Goal: Find specific page/section: Find specific page/section

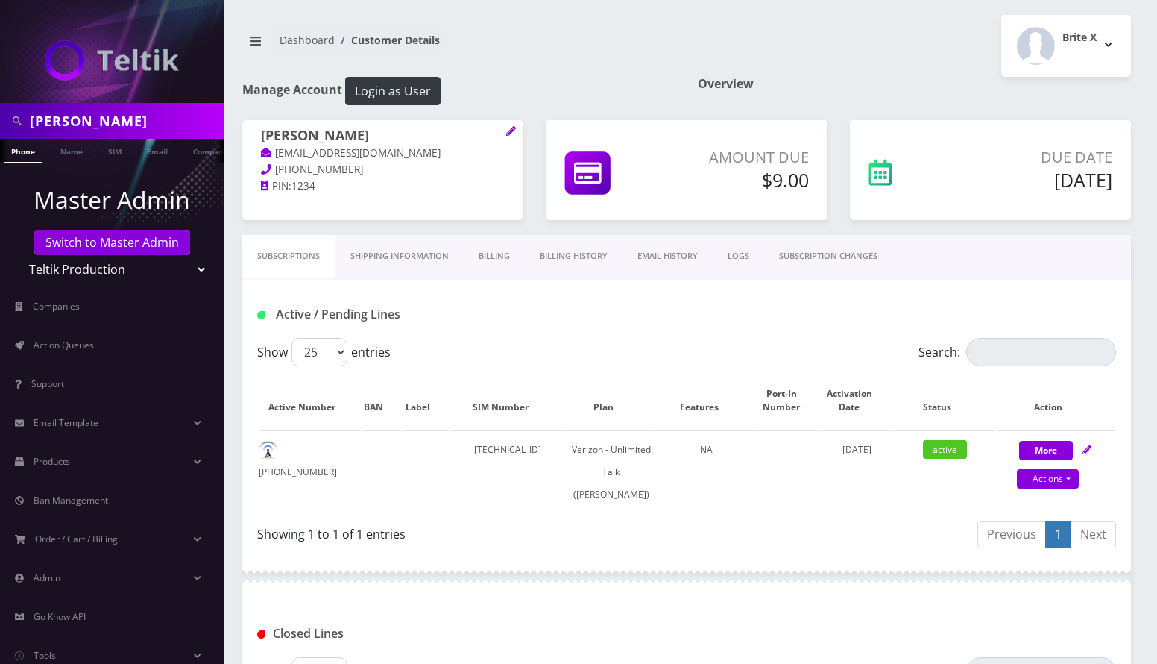
click at [78, 116] on input "Shoshana Koster" at bounding box center [125, 121] width 190 height 28
click at [89, 236] on link "Switch to Master Admin" at bounding box center [112, 242] width 156 height 25
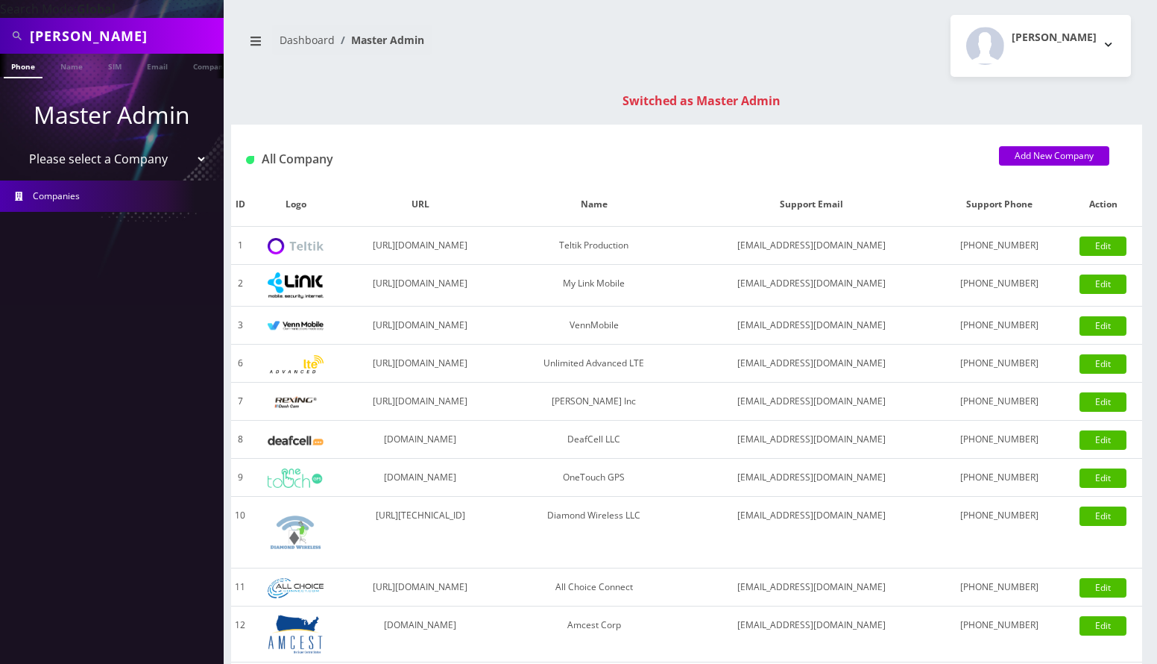
click at [84, 35] on input "Shoshana Koster" at bounding box center [125, 36] width 190 height 28
click at [84, 35] on input "[PERSON_NAME]" at bounding box center [125, 36] width 190 height 28
type input "YAKOV BIDERMAN"
click at [68, 66] on link "Name" at bounding box center [71, 66] width 37 height 25
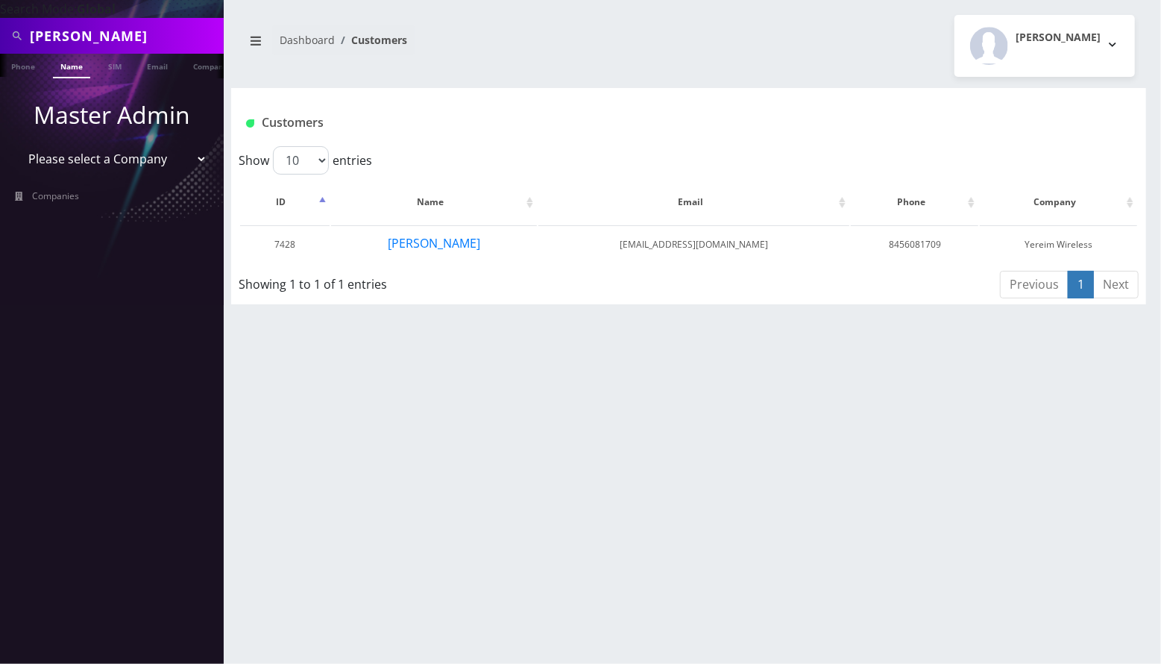
click at [127, 333] on nav "Search Mode: Global [PERSON_NAME] Phone Name SIM Email Company Customer Master …" at bounding box center [112, 332] width 224 height 664
click at [436, 243] on button "Yakov Biderman" at bounding box center [434, 242] width 94 height 19
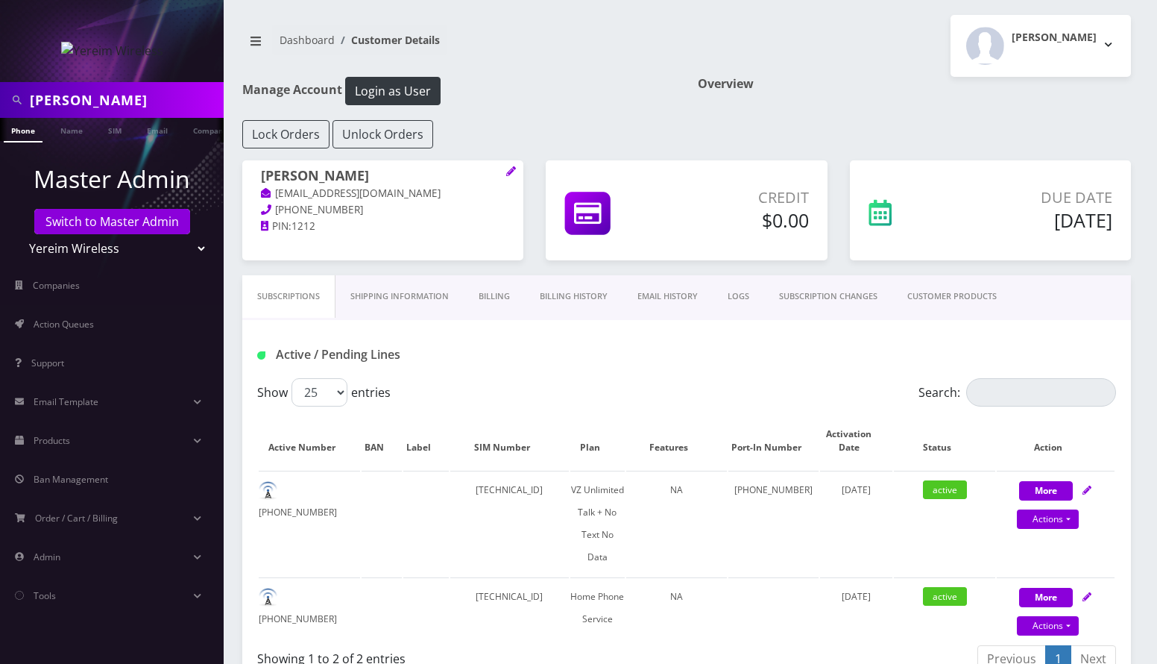
click at [505, 303] on link "Billing" at bounding box center [494, 296] width 61 height 43
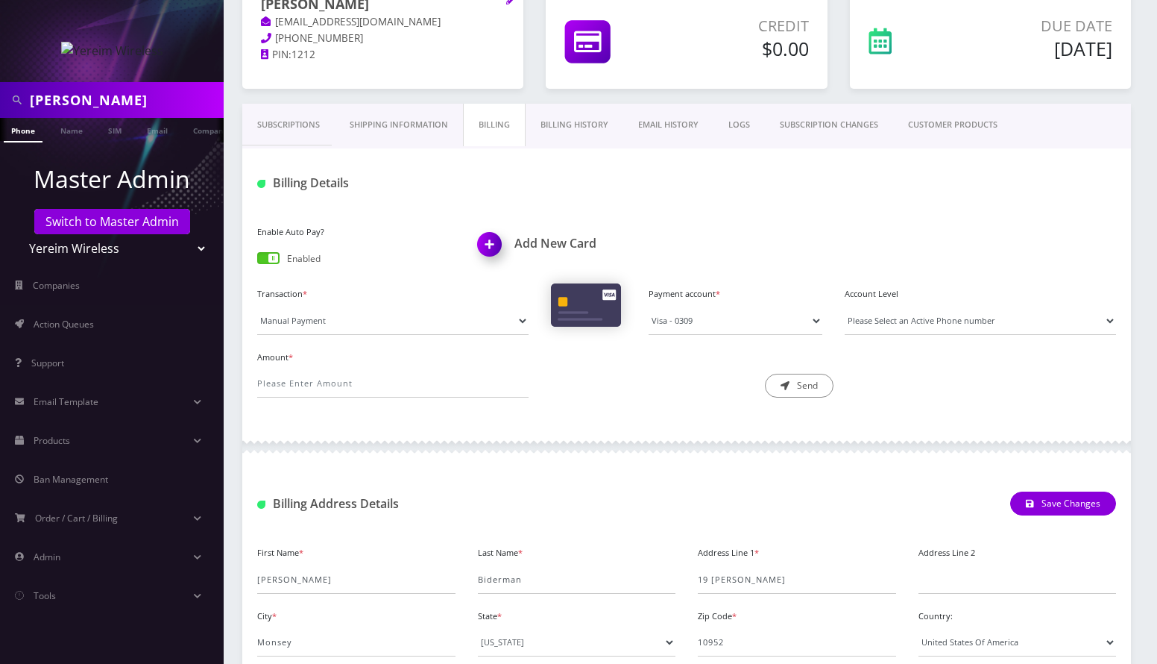
scroll to position [597, 0]
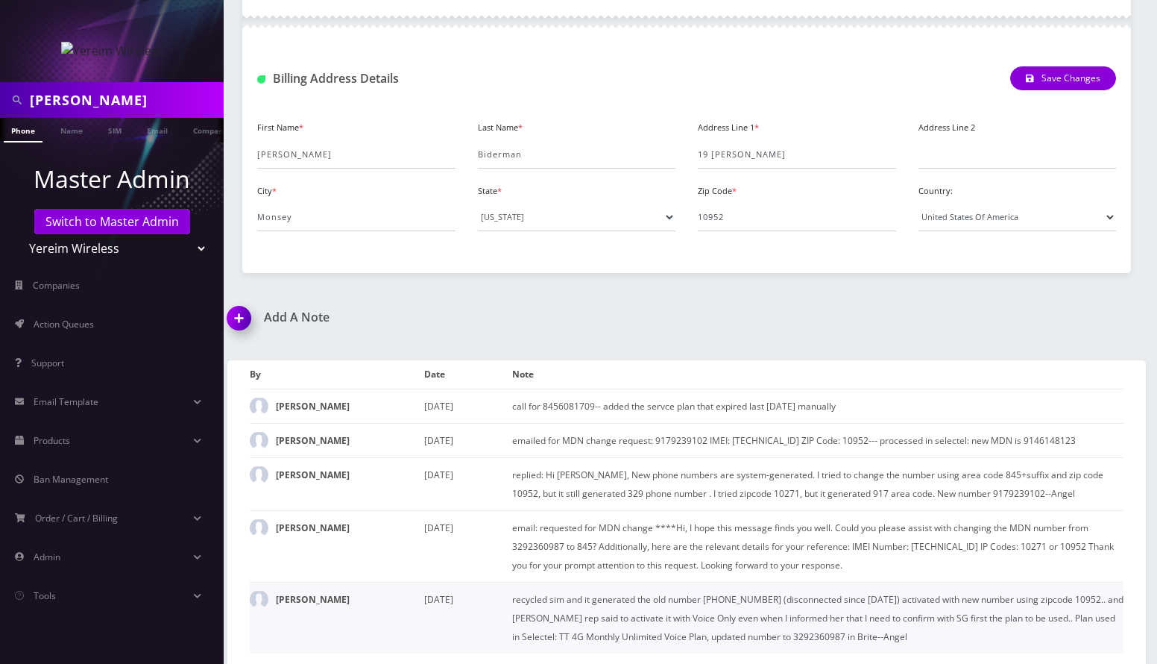
click at [392, 645] on td "[PERSON_NAME]" at bounding box center [337, 618] width 174 height 72
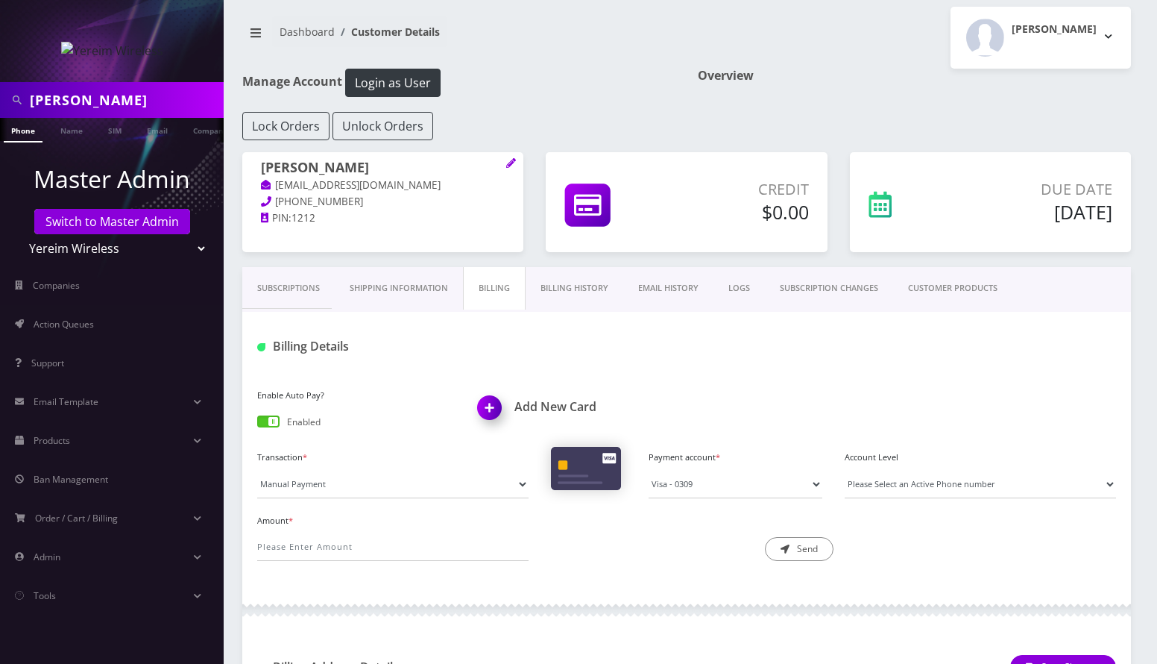
scroll to position [0, 0]
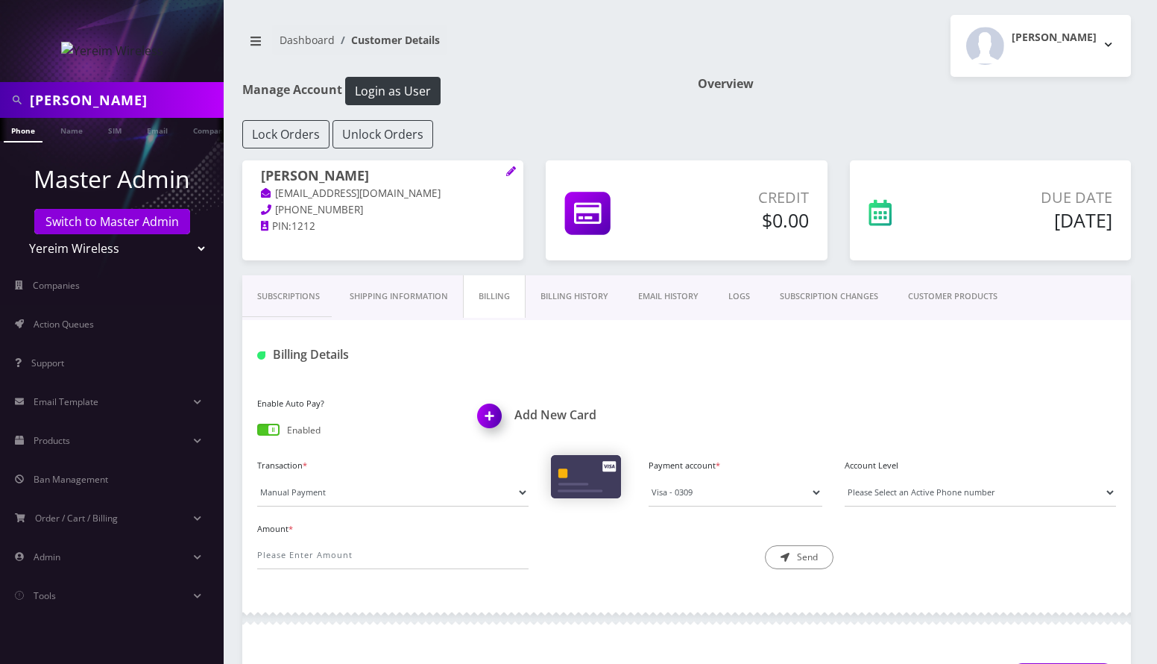
click at [601, 292] on link "Billing History" at bounding box center [575, 296] width 98 height 43
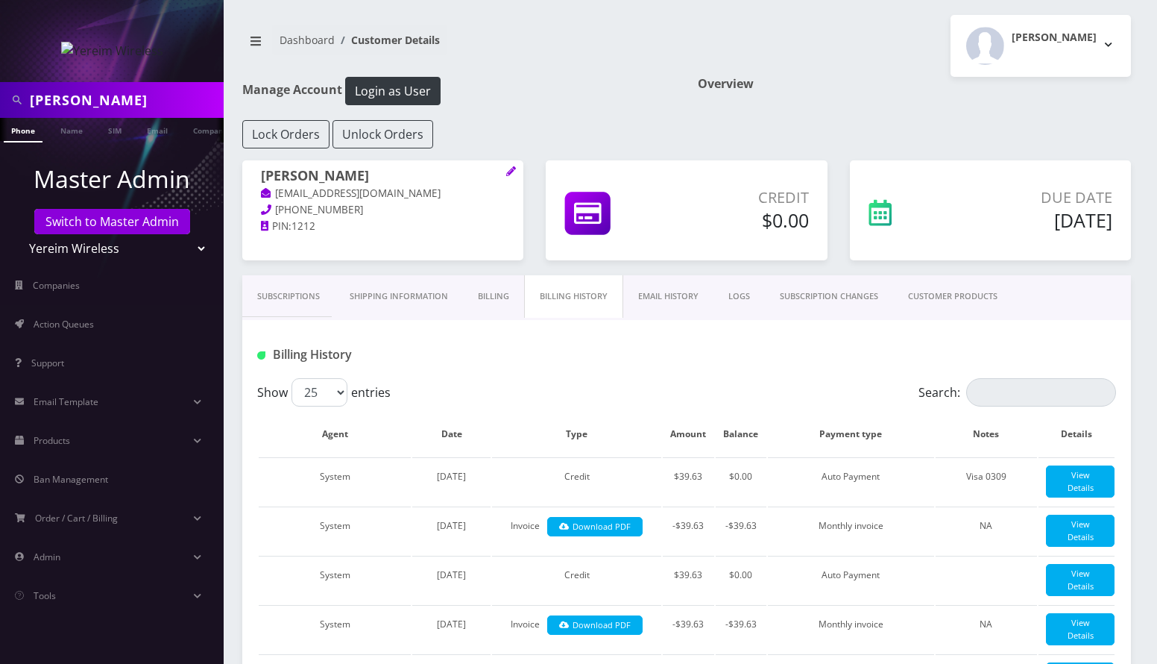
click at [289, 290] on link "Subscriptions" at bounding box center [288, 296] width 92 height 43
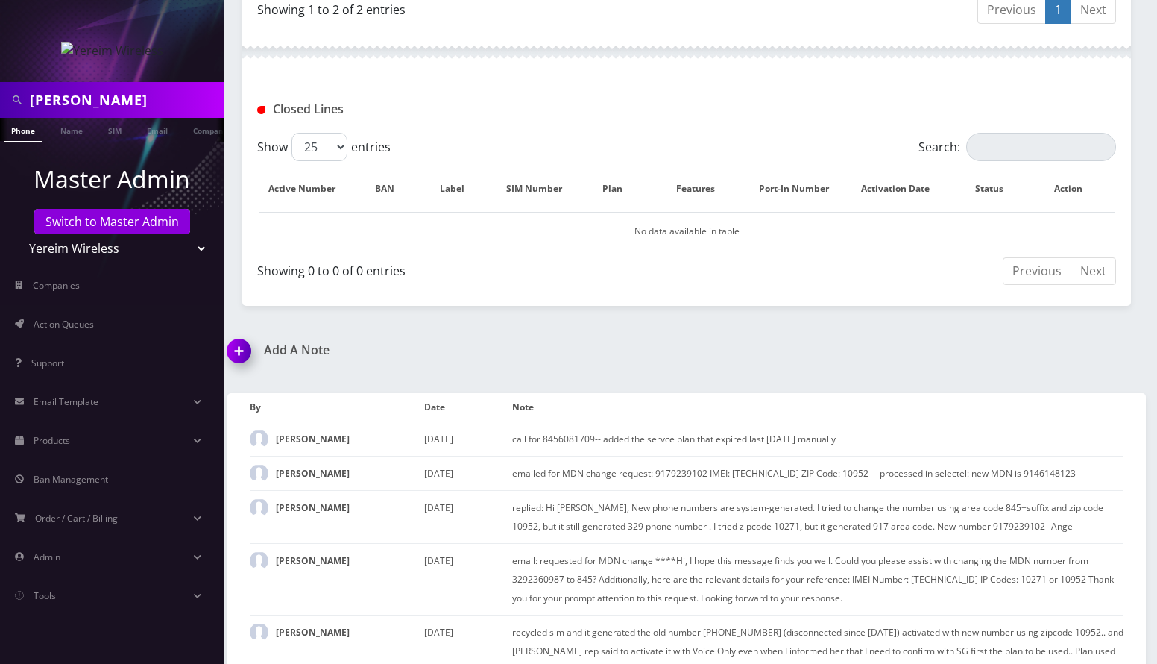
scroll to position [696, 0]
click at [566, 431] on td "call for 8456081709-- added the servce plan that expired last [DATE] manually" at bounding box center [817, 436] width 611 height 34
click at [573, 431] on td "call for 8456081709-- added the servce plan that expired last [DATE] manually" at bounding box center [817, 436] width 611 height 34
copy td "8456081709"
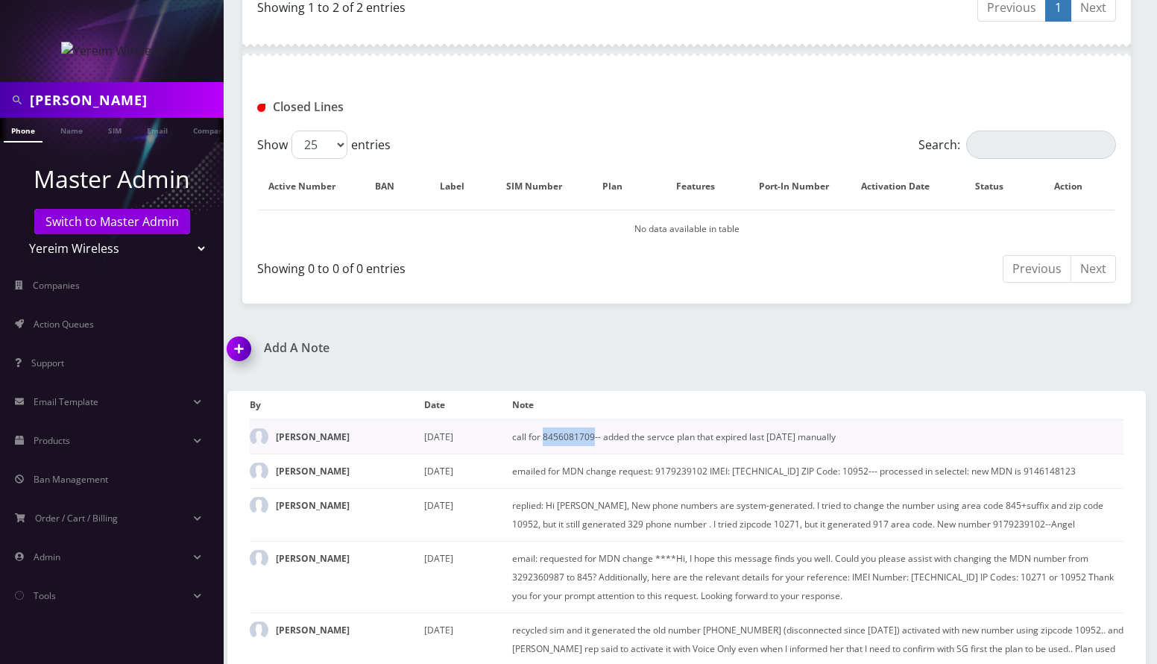
copy td "8456081709"
